Goal: Feedback & Contribution: Leave review/rating

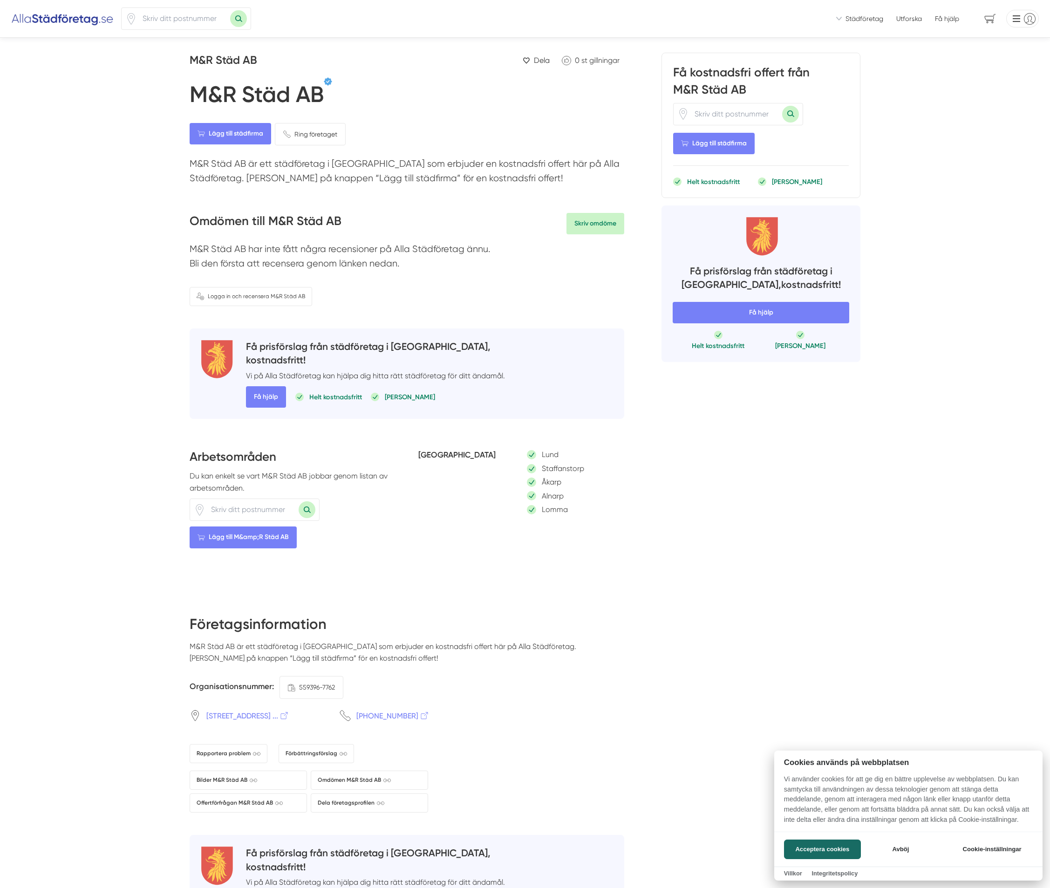
scroll to position [0, 0]
click at [595, 222] on div at bounding box center [525, 444] width 1050 height 888
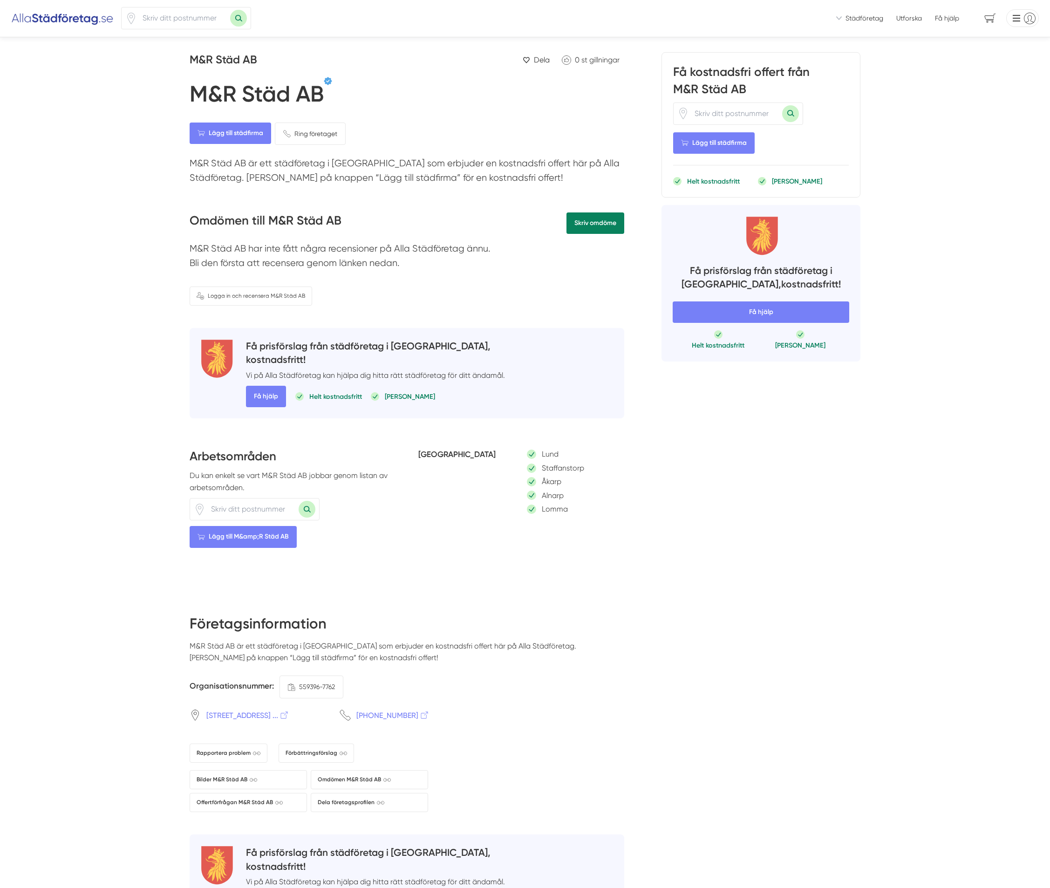
click at [593, 222] on link "Skriv omdöme" at bounding box center [596, 222] width 58 height 21
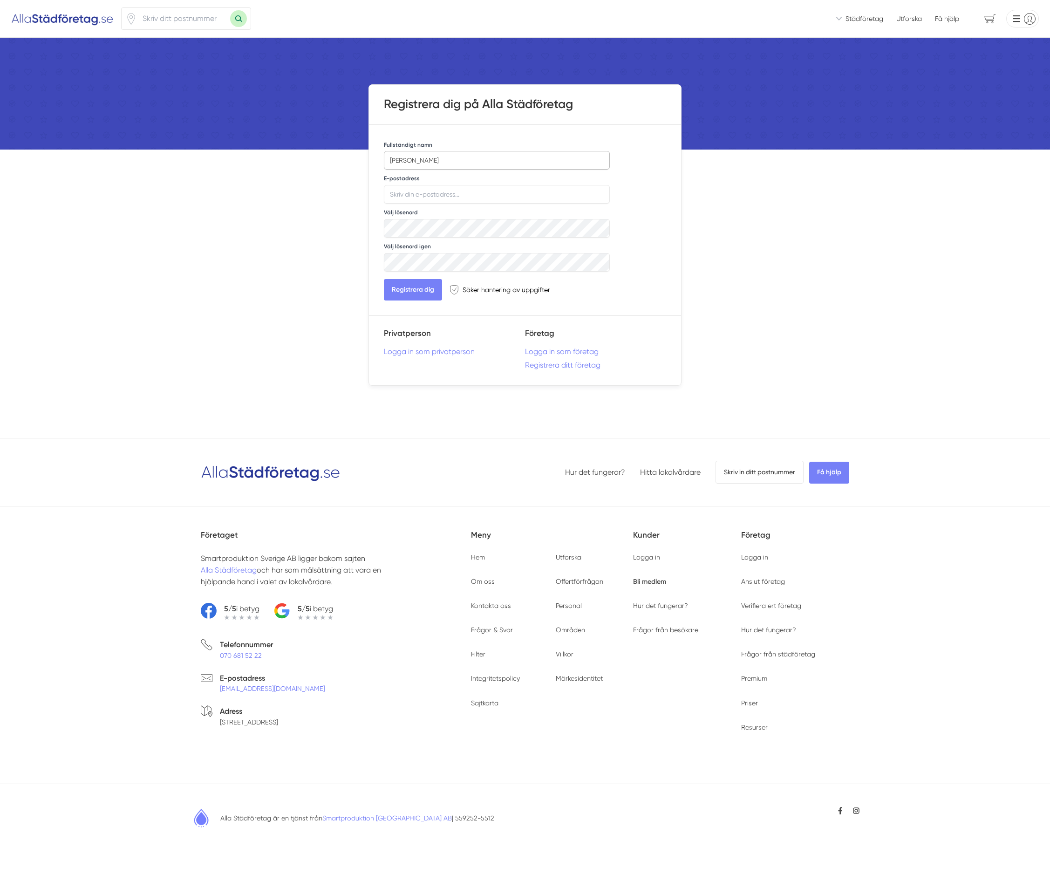
type input "Kamila"
type input "[PERSON_NAME]"
type input "[EMAIL_ADDRESS][DOMAIN_NAME]"
click at [423, 352] on link "Logga in som privatperson" at bounding box center [454, 351] width 141 height 9
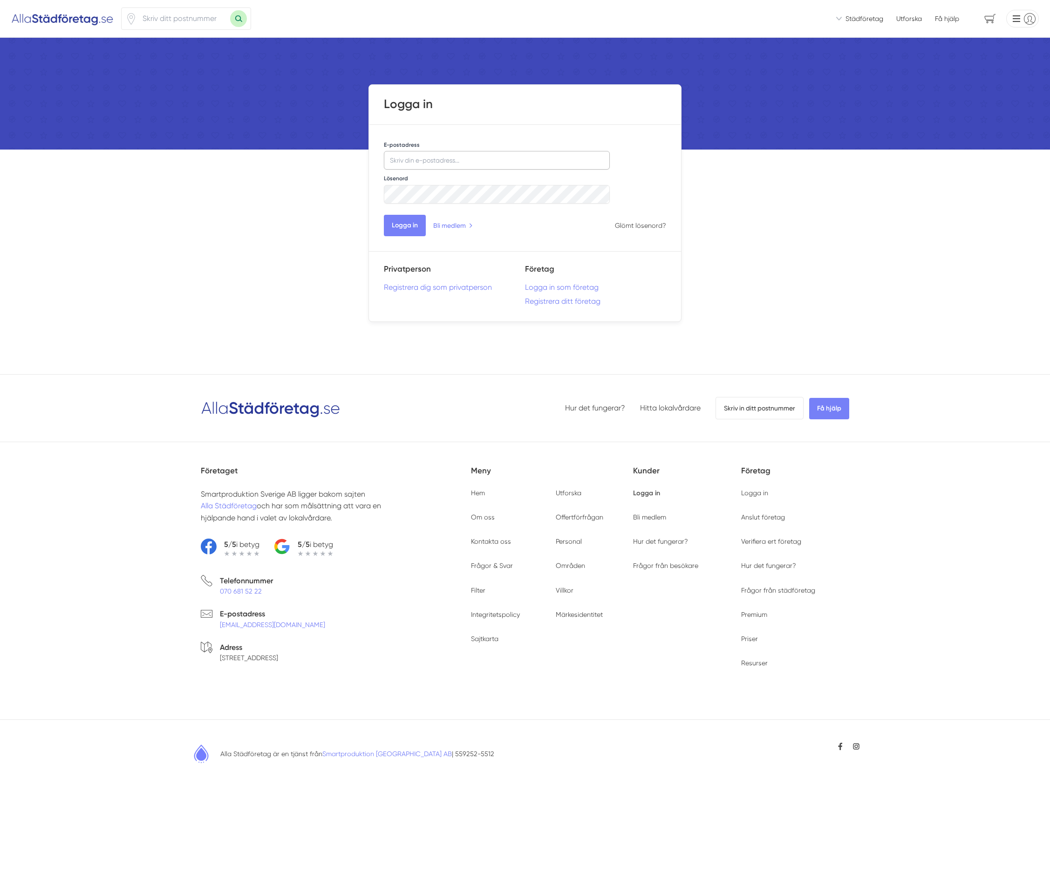
type input "[EMAIL_ADDRESS][DOMAIN_NAME]"
click at [466, 159] on input "[EMAIL_ADDRESS][DOMAIN_NAME]" at bounding box center [497, 160] width 226 height 19
click at [479, 159] on input "[EMAIL_ADDRESS][DOMAIN_NAME]" at bounding box center [497, 160] width 226 height 19
click at [479, 159] on input "kamilakrobska@gmail.com" at bounding box center [497, 160] width 226 height 19
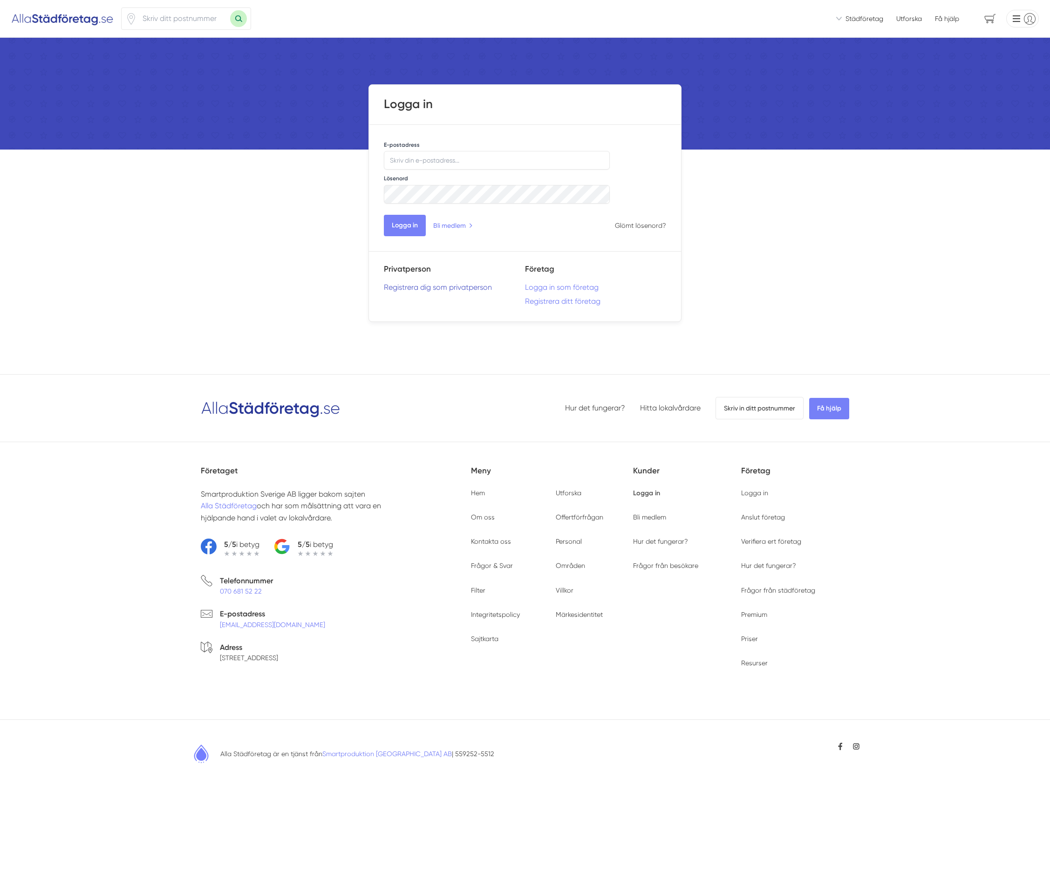
click at [453, 288] on link "Registrera dig som privatperson" at bounding box center [454, 287] width 141 height 9
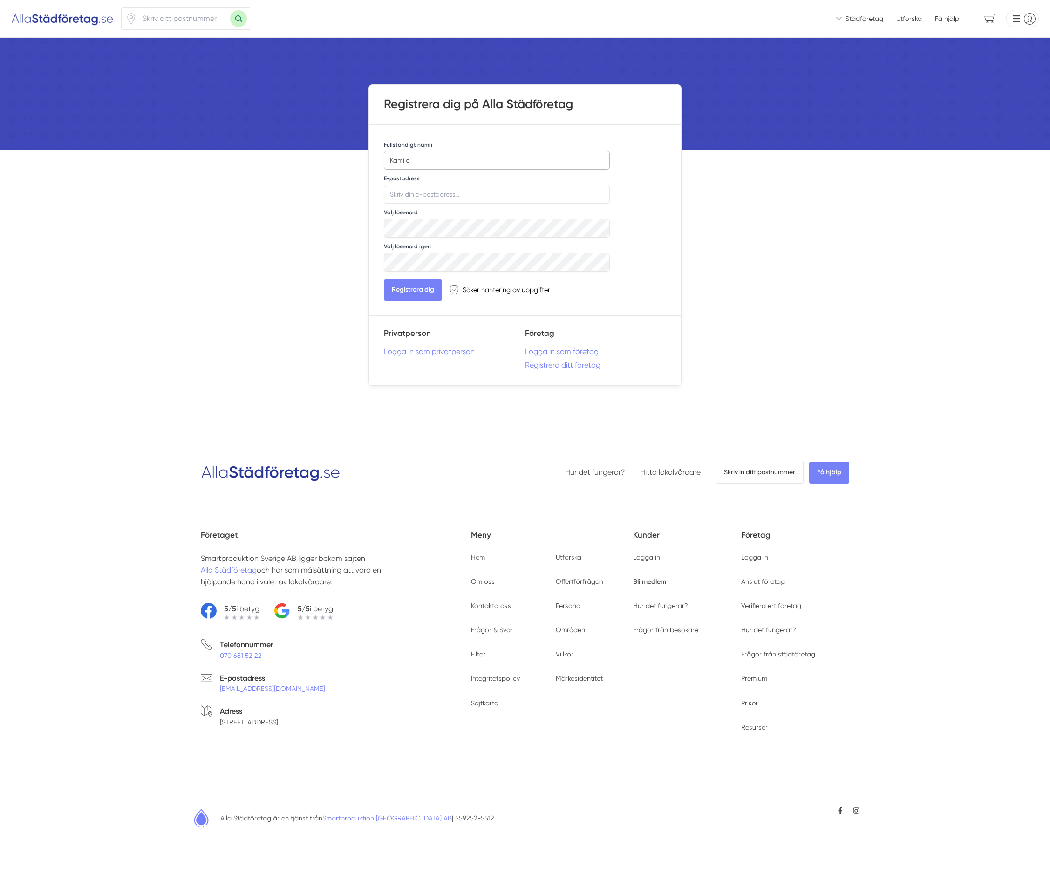
type input "Kamila"
type input "[PERSON_NAME]"
type input "[EMAIL_ADDRESS][DOMAIN_NAME]"
click at [418, 288] on button "Registrera dig" at bounding box center [413, 289] width 58 height 21
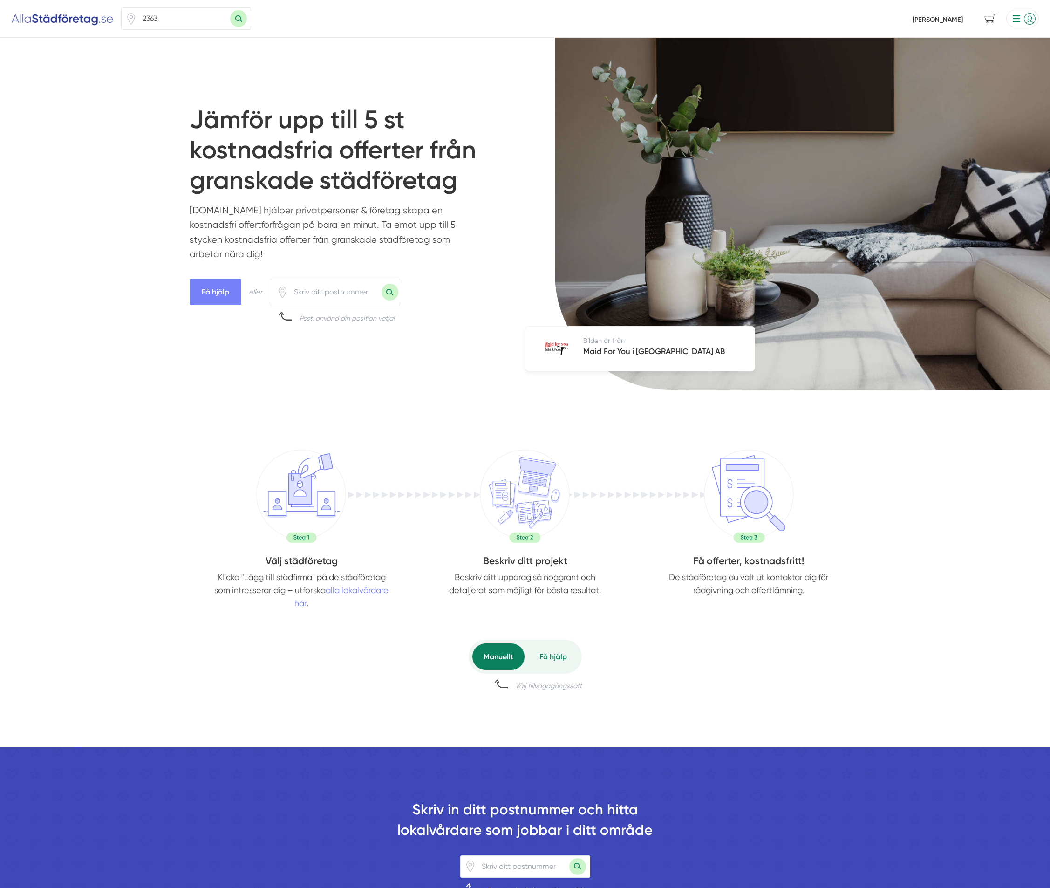
type input "23638"
click at [161, 20] on input "23638" at bounding box center [183, 18] width 93 height 21
click at [239, 19] on button "Sök med postnummer" at bounding box center [238, 18] width 17 height 17
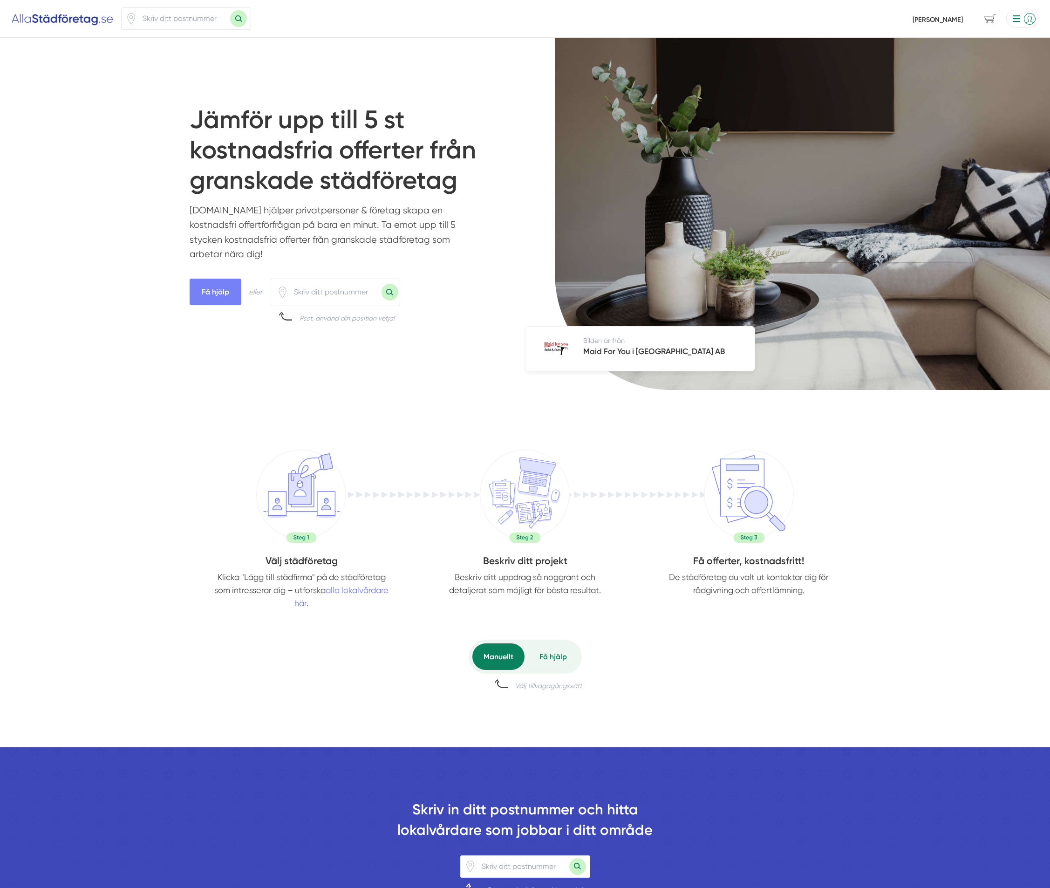
click at [237, 17] on button "Sök med postnummer" at bounding box center [238, 18] width 17 height 17
click at [201, 20] on input "number" at bounding box center [183, 18] width 93 height 21
click at [87, 22] on img at bounding box center [62, 18] width 103 height 15
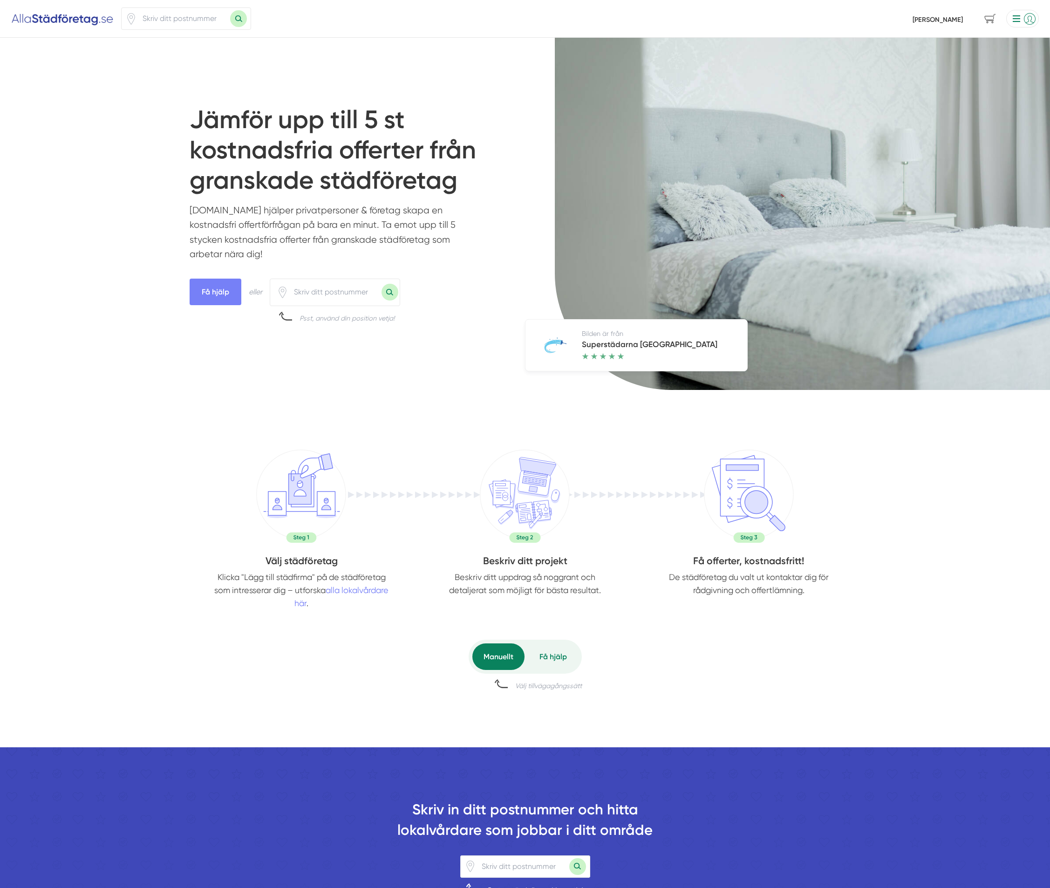
click at [1018, 20] on li at bounding box center [1021, 19] width 36 height 18
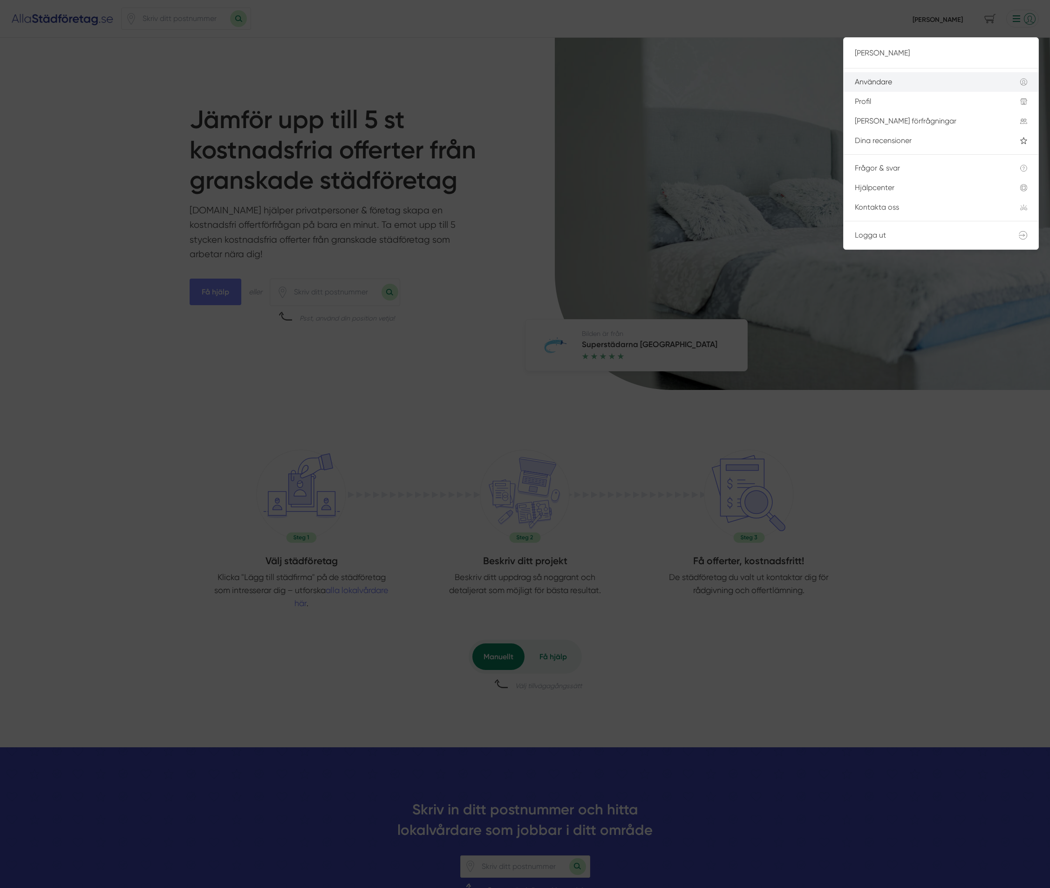
click at [887, 81] on div "Användare" at bounding box center [926, 82] width 143 height 8
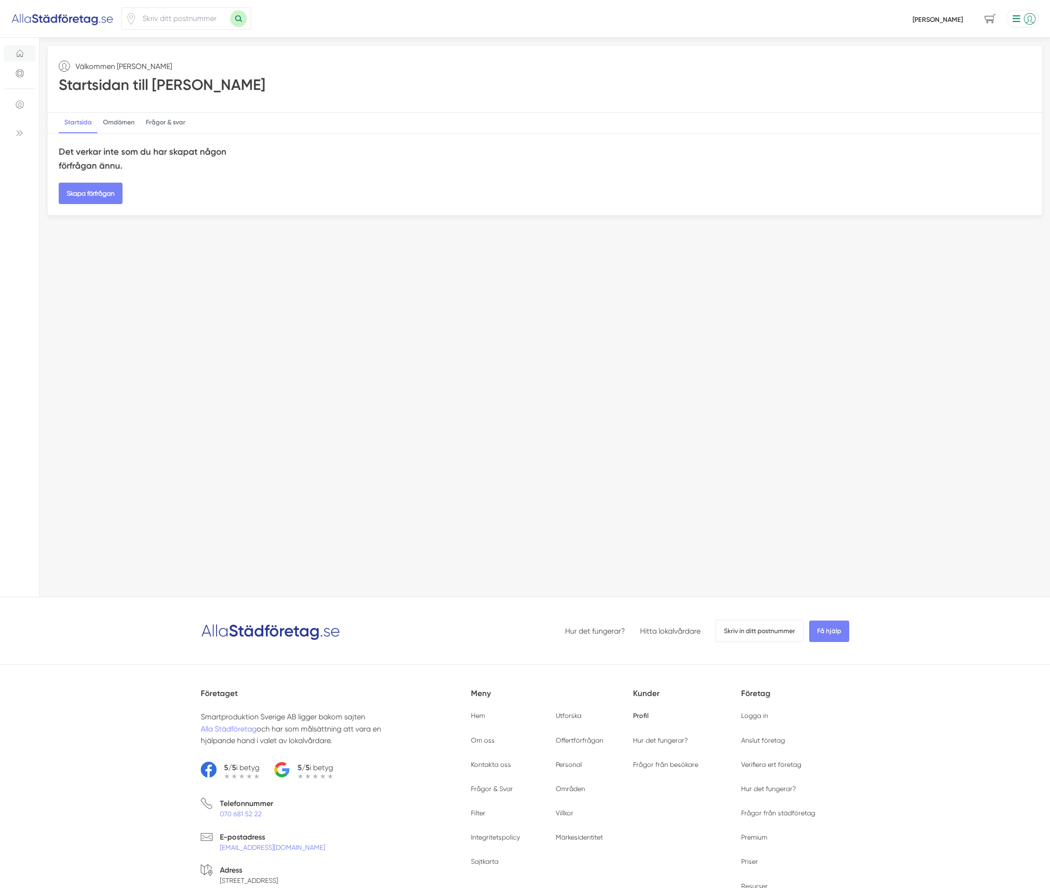
click at [1016, 19] on li at bounding box center [1021, 19] width 36 height 18
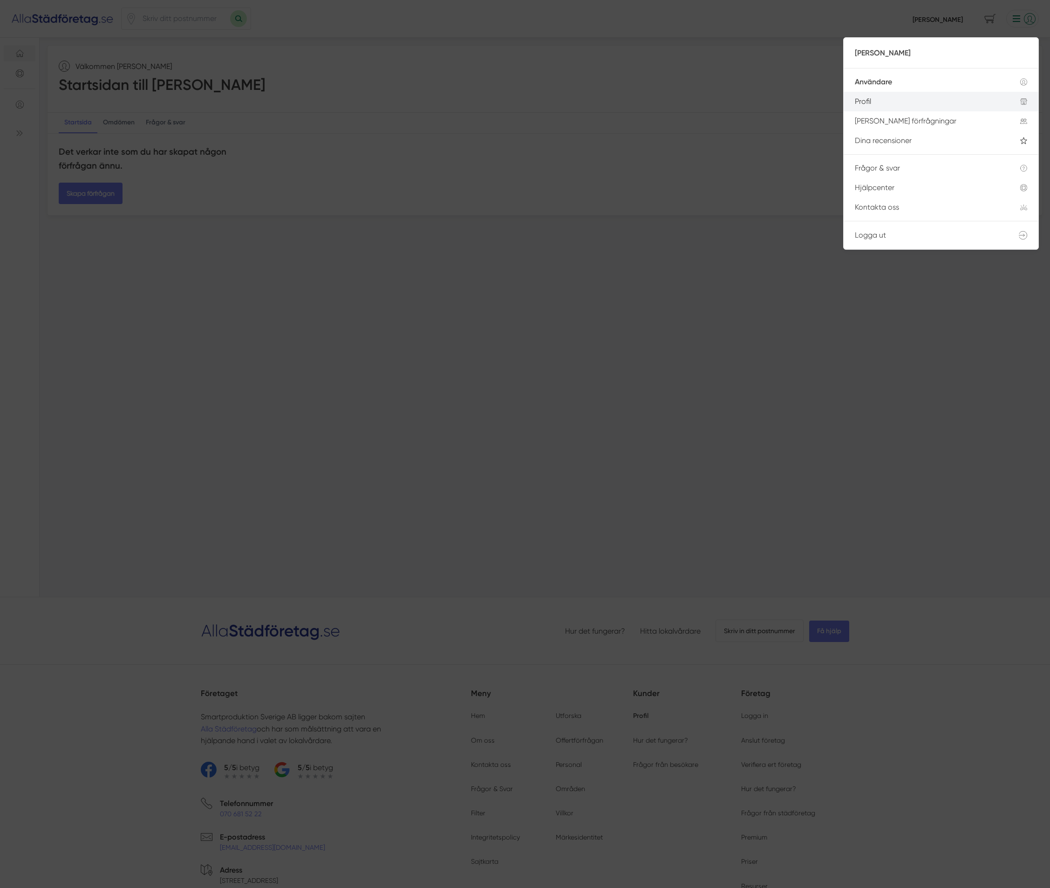
click at [924, 108] on li "Profil" at bounding box center [941, 102] width 195 height 20
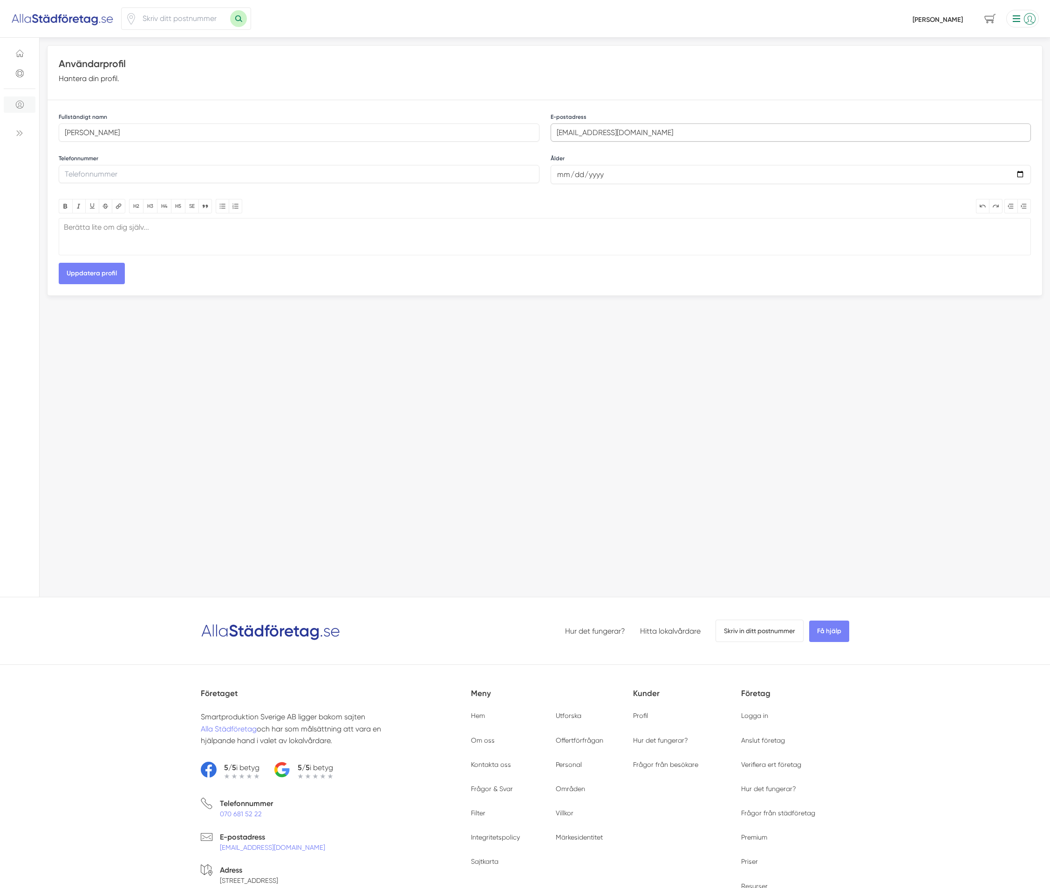
click at [665, 137] on input "[EMAIL_ADDRESS][DOMAIN_NAME]" at bounding box center [791, 132] width 481 height 18
click at [1029, 14] on li at bounding box center [1021, 19] width 36 height 18
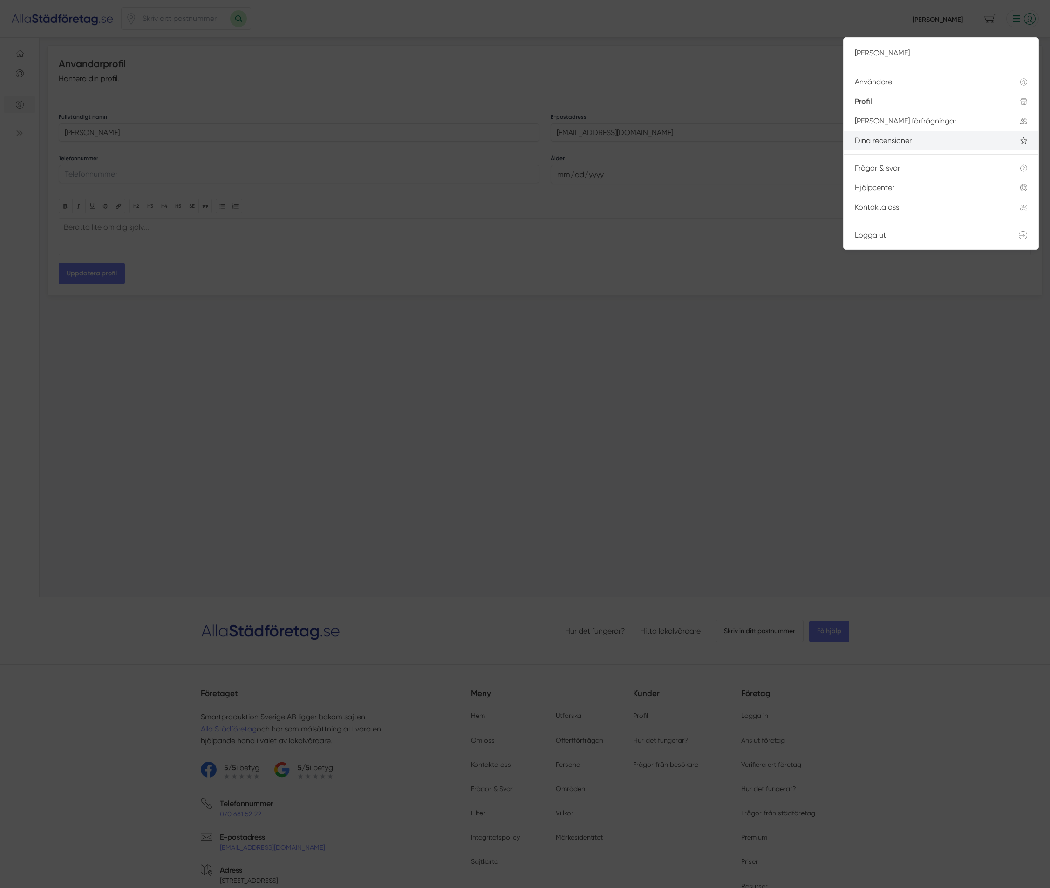
click at [899, 145] on div "Dina recensioner" at bounding box center [926, 141] width 143 height 8
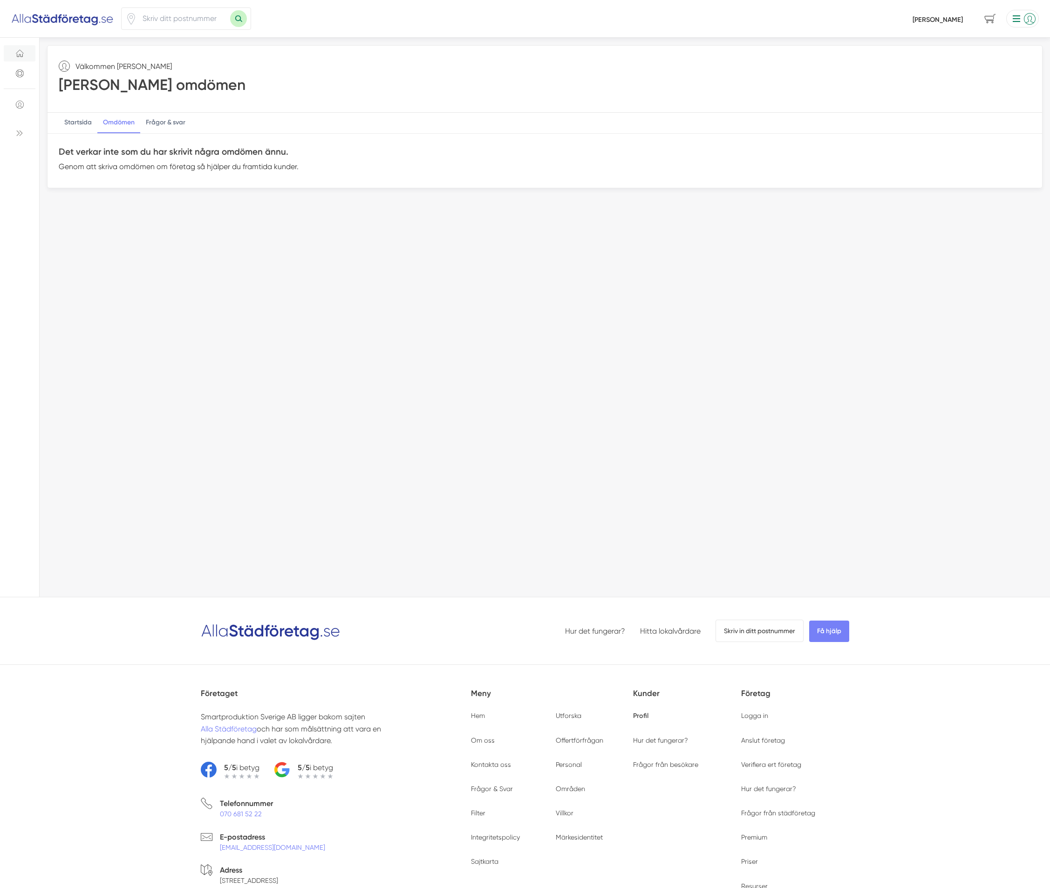
click at [1027, 21] on li at bounding box center [1021, 19] width 36 height 18
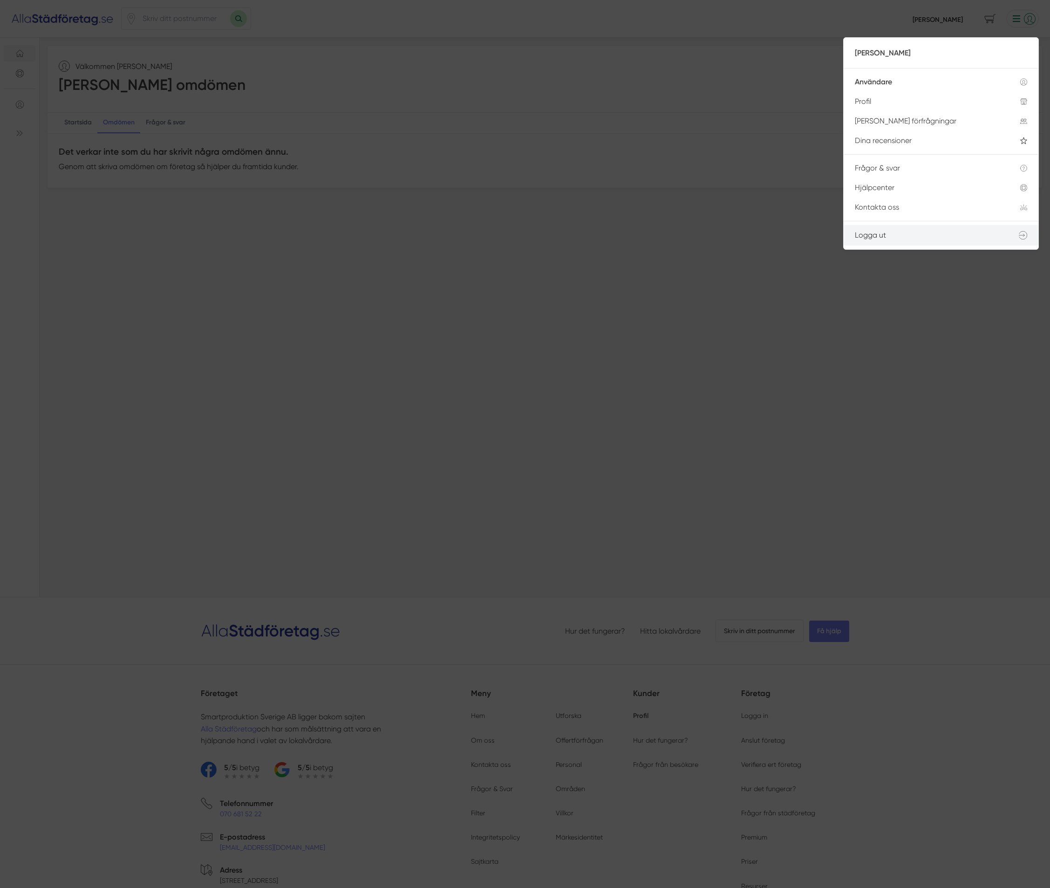
click at [933, 240] on link "Logga ut" at bounding box center [941, 235] width 195 height 20
